Goal: Transaction & Acquisition: Purchase product/service

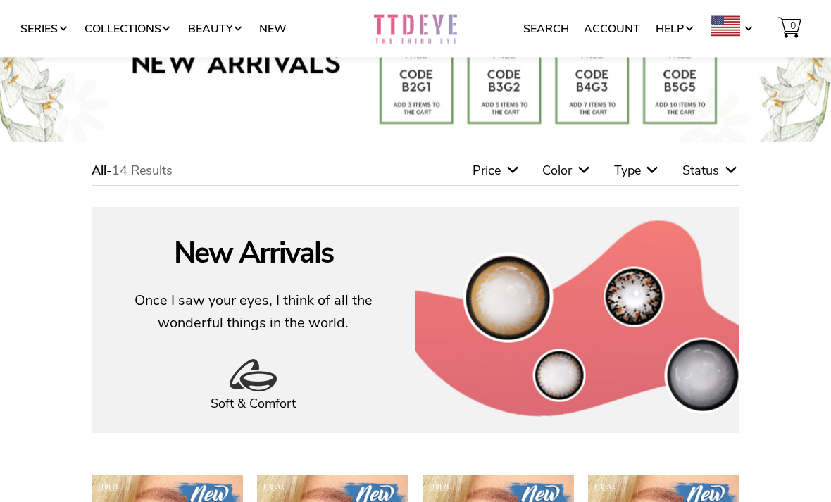
scroll to position [73, 0]
click at [579, 178] on icon at bounding box center [584, 170] width 17 height 17
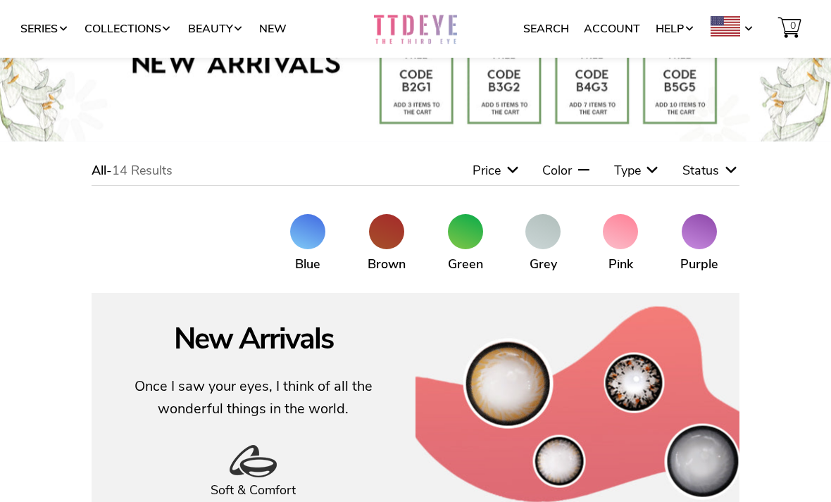
click at [700, 236] on span at bounding box center [699, 231] width 35 height 35
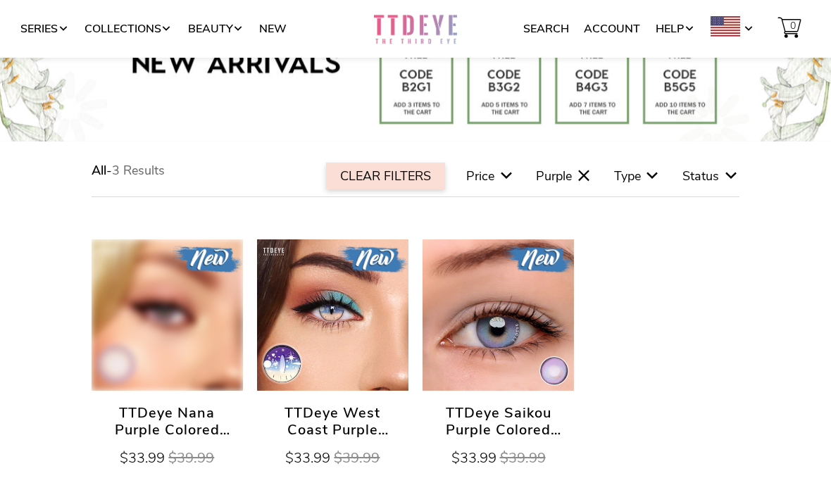
click at [641, 180] on div "Type" at bounding box center [637, 176] width 47 height 16
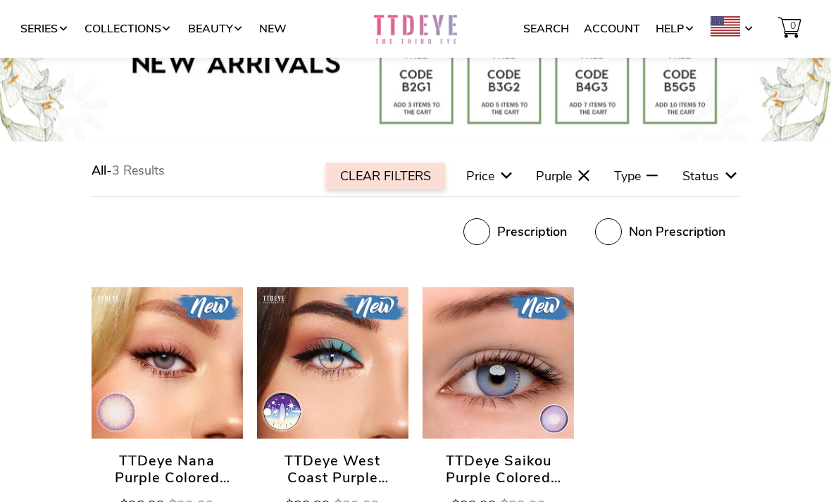
click at [496, 243] on div "Prescription" at bounding box center [516, 231] width 104 height 27
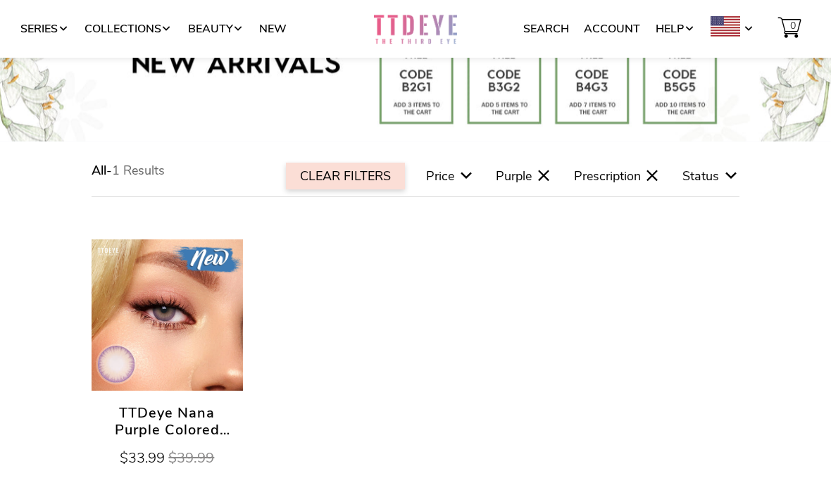
click at [380, 165] on div "CLEAR FILTERS" at bounding box center [345, 176] width 119 height 27
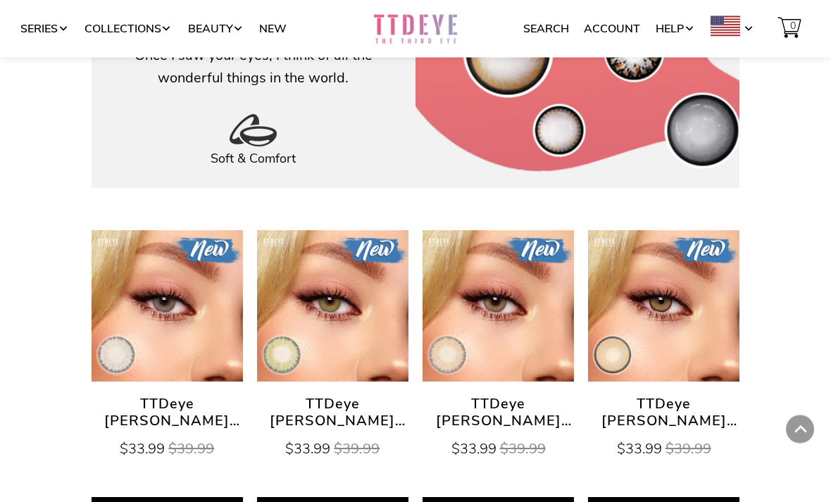
scroll to position [318, 0]
click at [45, 13] on div "Series Collections Beauty New" at bounding box center [187, 29] width 374 height 58
click at [39, 27] on link "Series" at bounding box center [44, 29] width 49 height 27
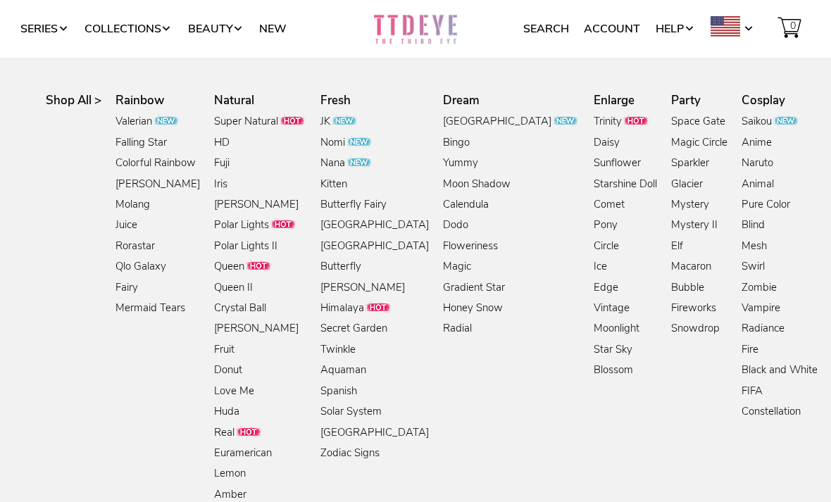
click at [594, 109] on link "Enlarge" at bounding box center [614, 101] width 41 height 17
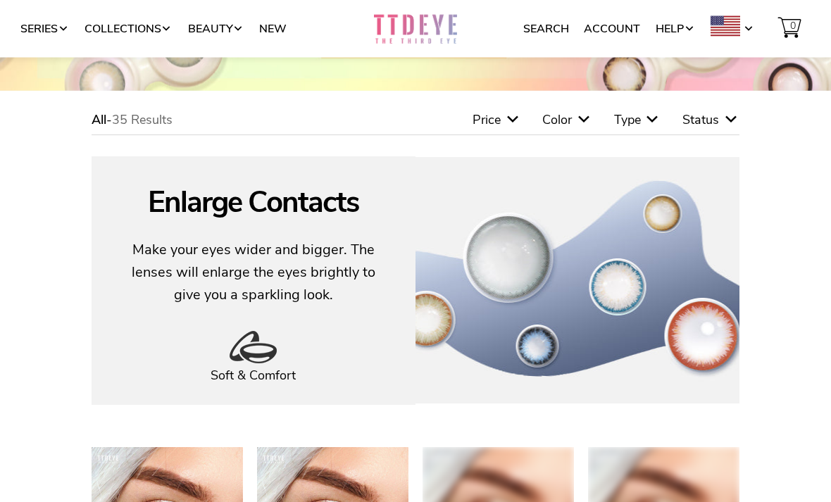
scroll to position [138, 0]
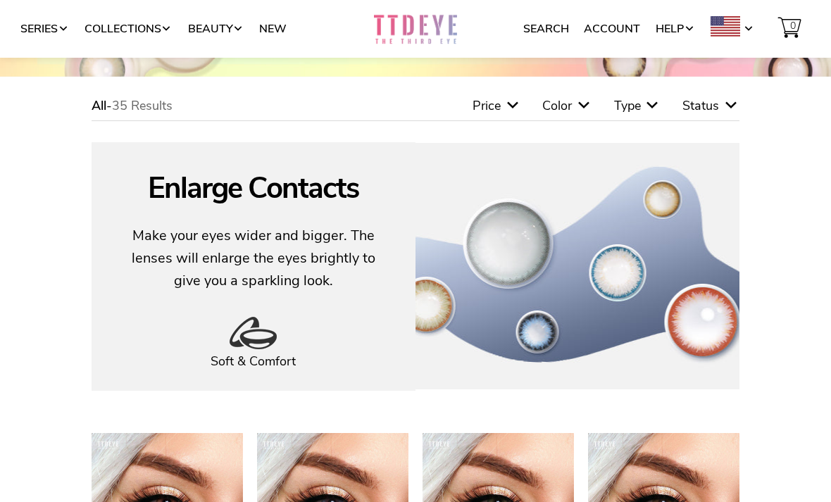
click at [576, 101] on icon at bounding box center [584, 105] width 17 height 17
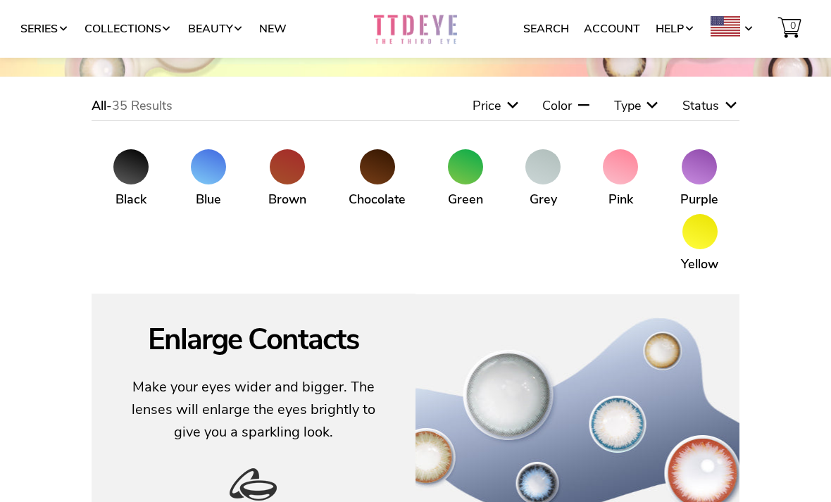
click at [711, 171] on span at bounding box center [699, 166] width 35 height 35
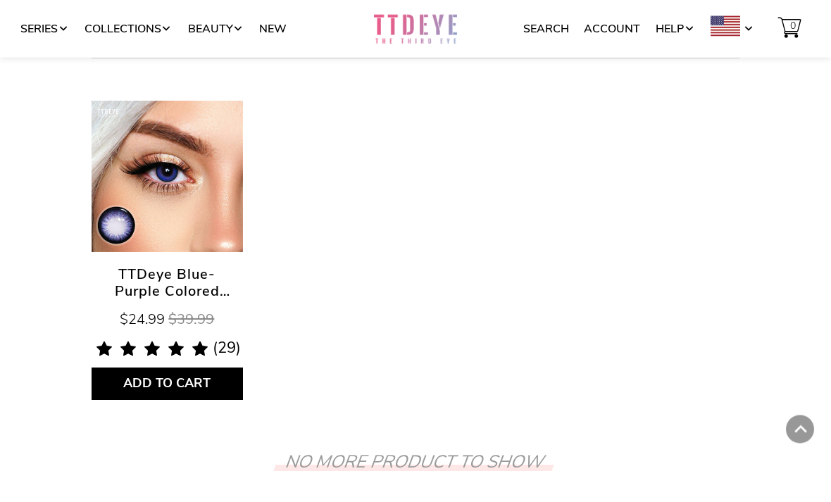
scroll to position [212, 0]
click at [119, 158] on link "TTDeye Blue-Purple Colored Contact Lenses" at bounding box center [167, 176] width 151 height 151
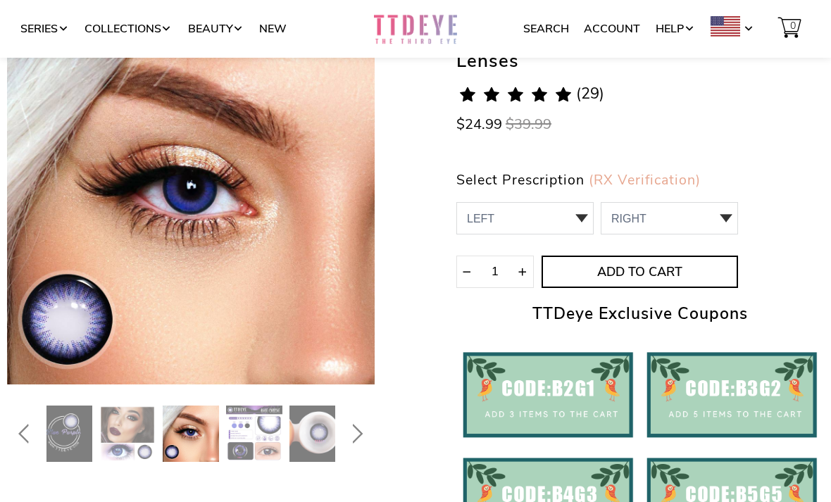
scroll to position [147, 0]
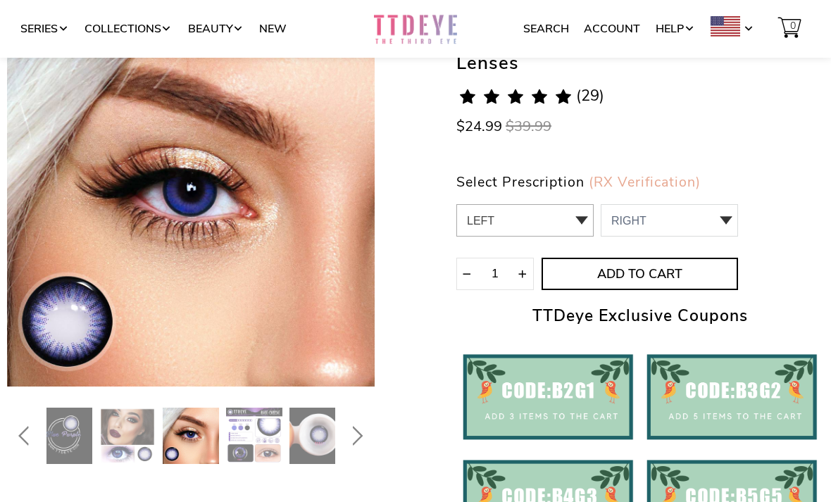
click at [553, 223] on select "LEFT null 0 sold out" at bounding box center [525, 220] width 137 height 32
click at [636, 212] on select "RIGHT 0 sold out" at bounding box center [669, 220] width 137 height 32
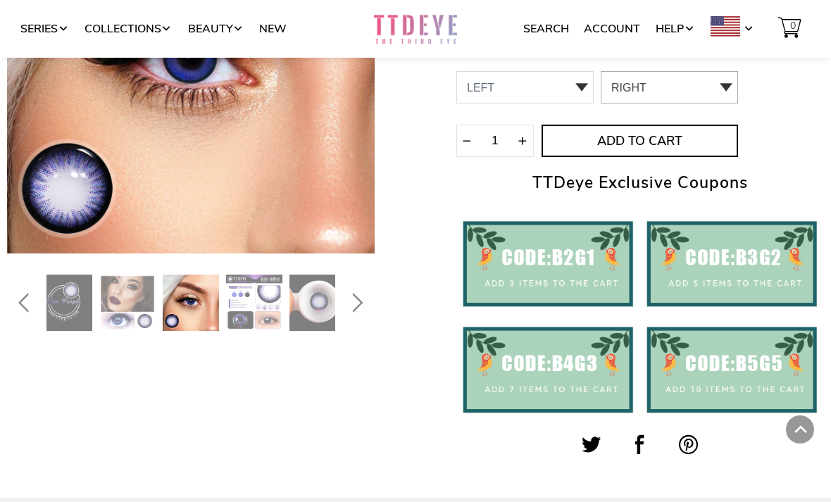
scroll to position [280, 0]
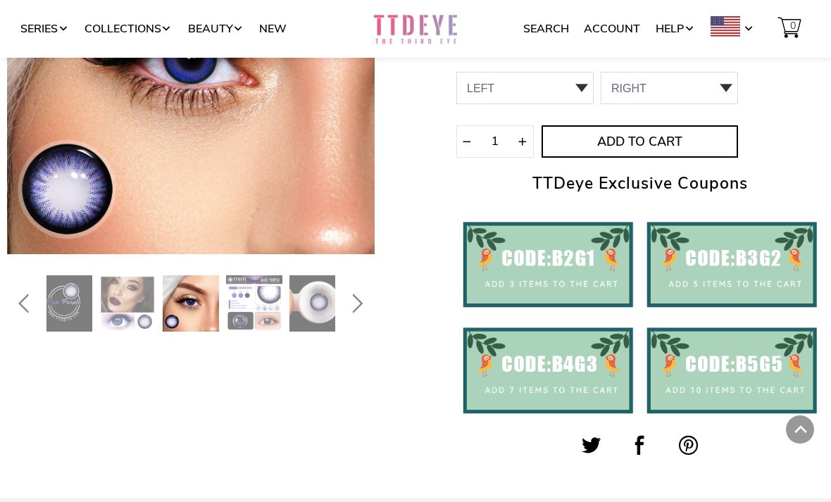
click at [361, 302] on icon "Next" at bounding box center [358, 304] width 11 height 20
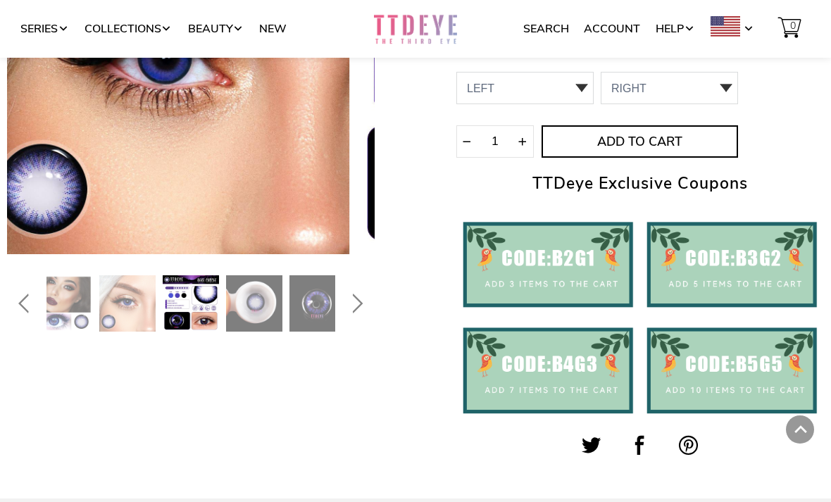
click at [172, 302] on img at bounding box center [191, 303] width 56 height 56
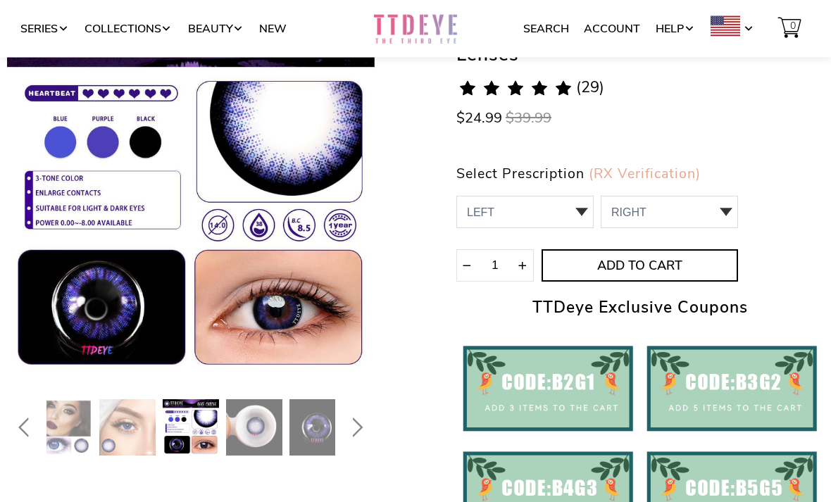
scroll to position [154, 0]
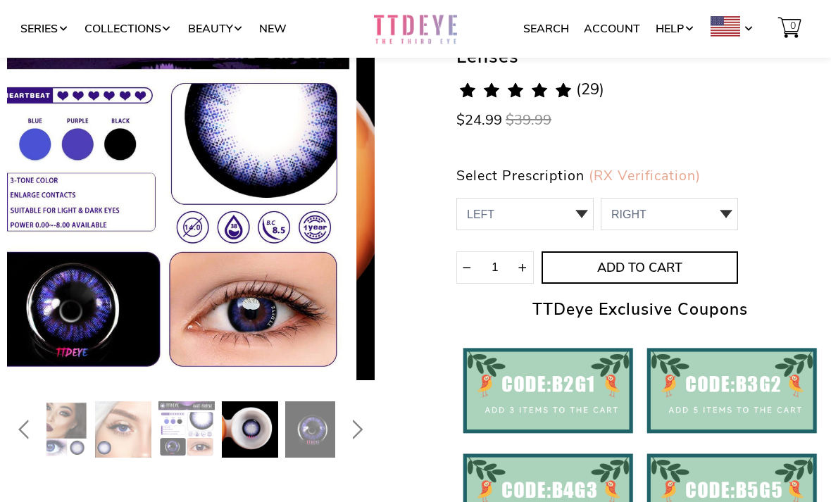
click at [250, 439] on div at bounding box center [279, 430] width 368 height 56
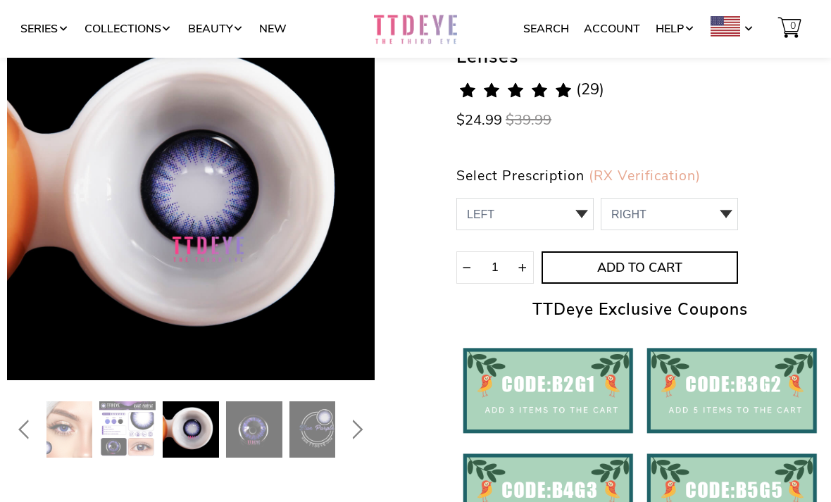
click at [29, 431] on img at bounding box center [1, 430] width 56 height 56
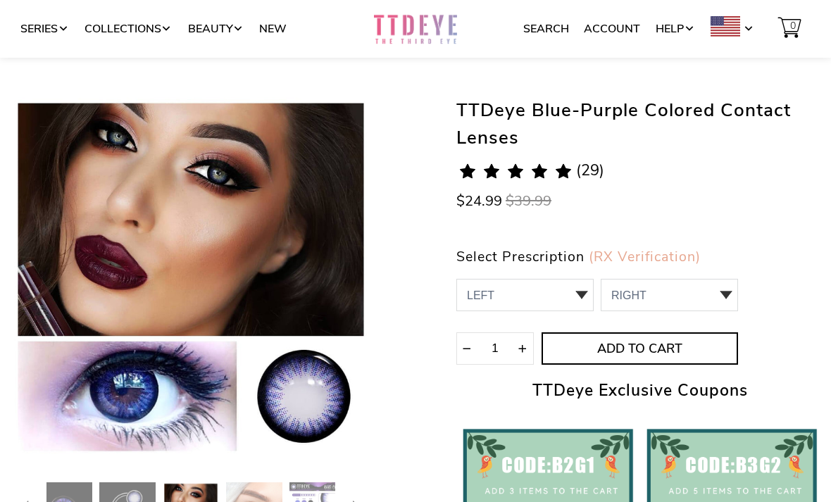
scroll to position [73, 0]
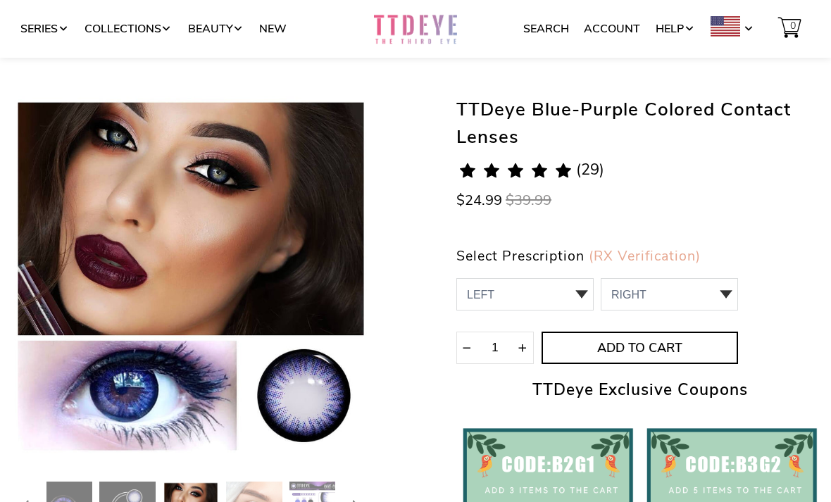
click at [695, 344] on span "Add to Cart" at bounding box center [640, 349] width 194 height 16
click at [537, 296] on select "LEFT null 0 sold out" at bounding box center [525, 294] width 137 height 32
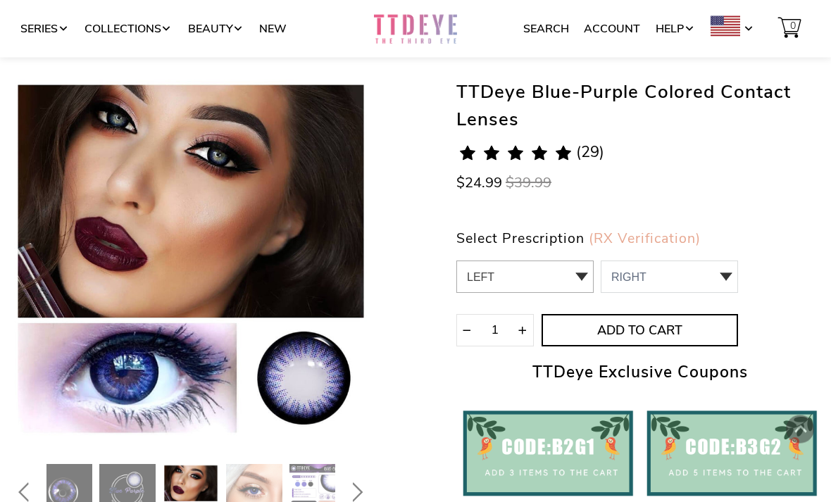
scroll to position [0, 0]
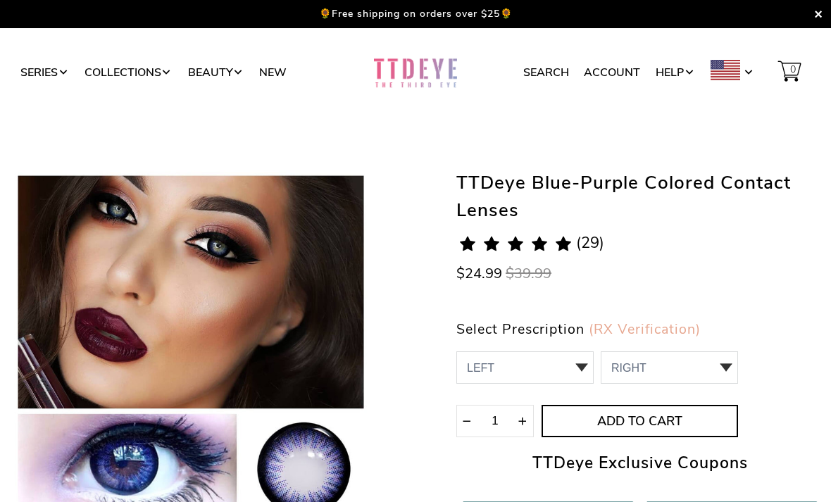
click at [151, 71] on link "Collections" at bounding box center [129, 72] width 88 height 27
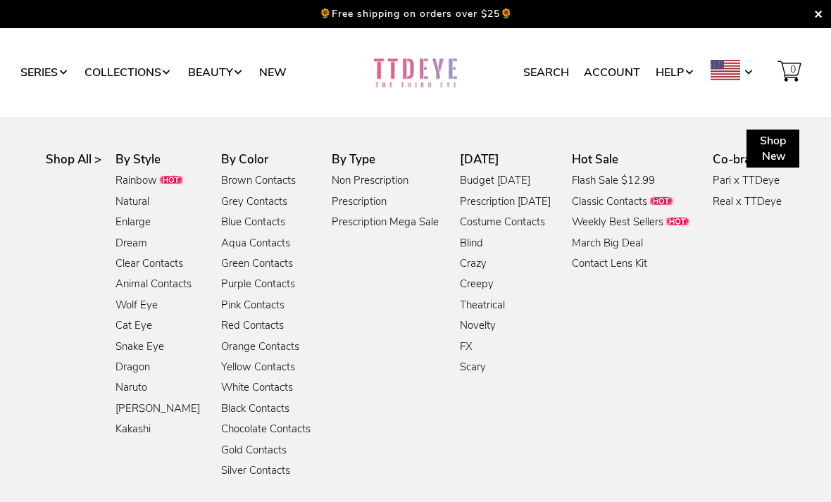
click at [371, 197] on link "Prescription" at bounding box center [359, 202] width 55 height 17
click at [375, 197] on link "Prescription" at bounding box center [359, 202] width 55 height 17
